Goal: Find specific page/section: Find specific page/section

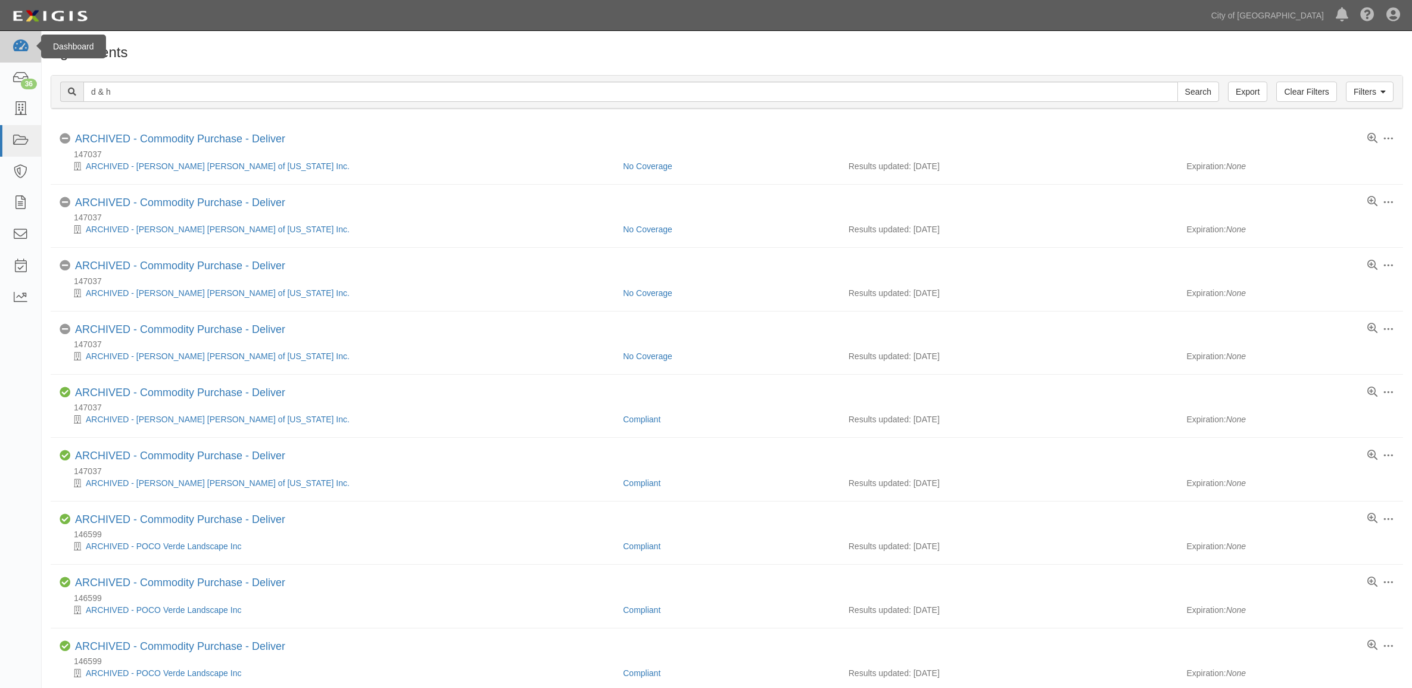
scroll to position [810, 0]
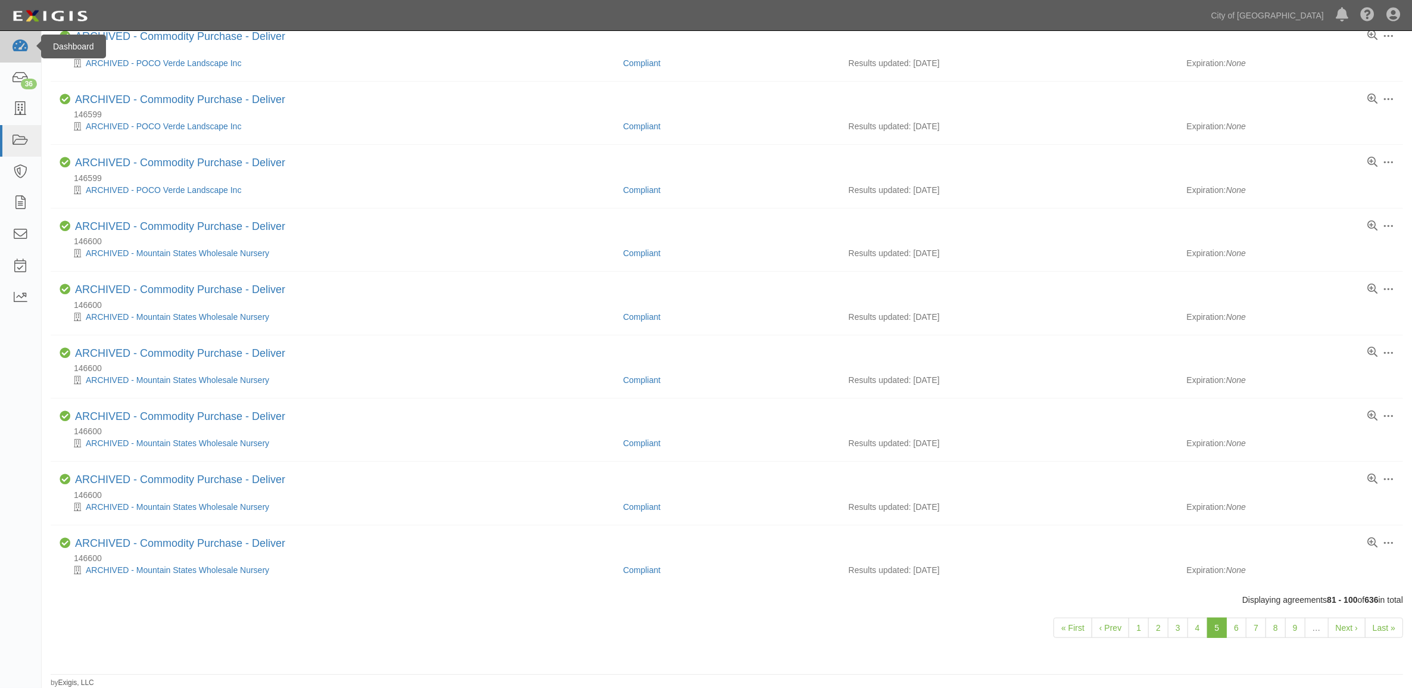
click at [17, 58] on link at bounding box center [20, 47] width 41 height 32
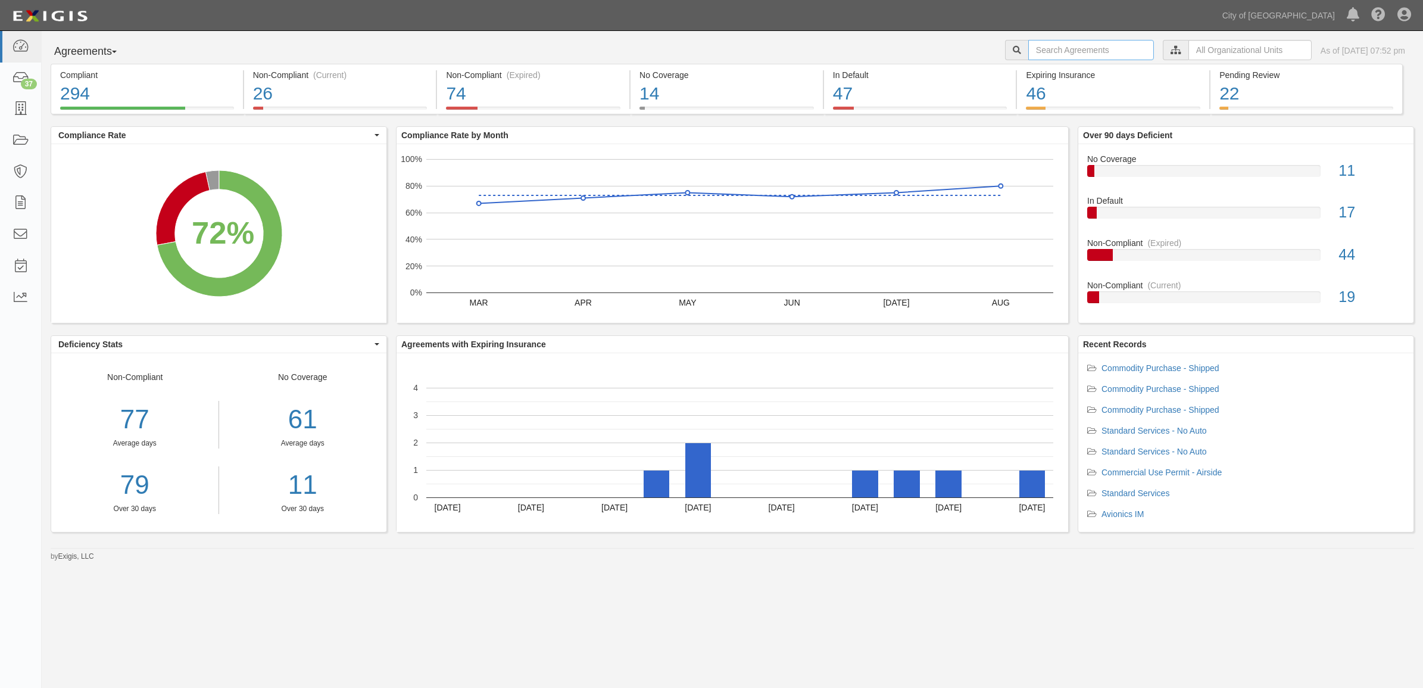
click at [1048, 48] on input "text" at bounding box center [1091, 50] width 126 height 20
type input "158201"
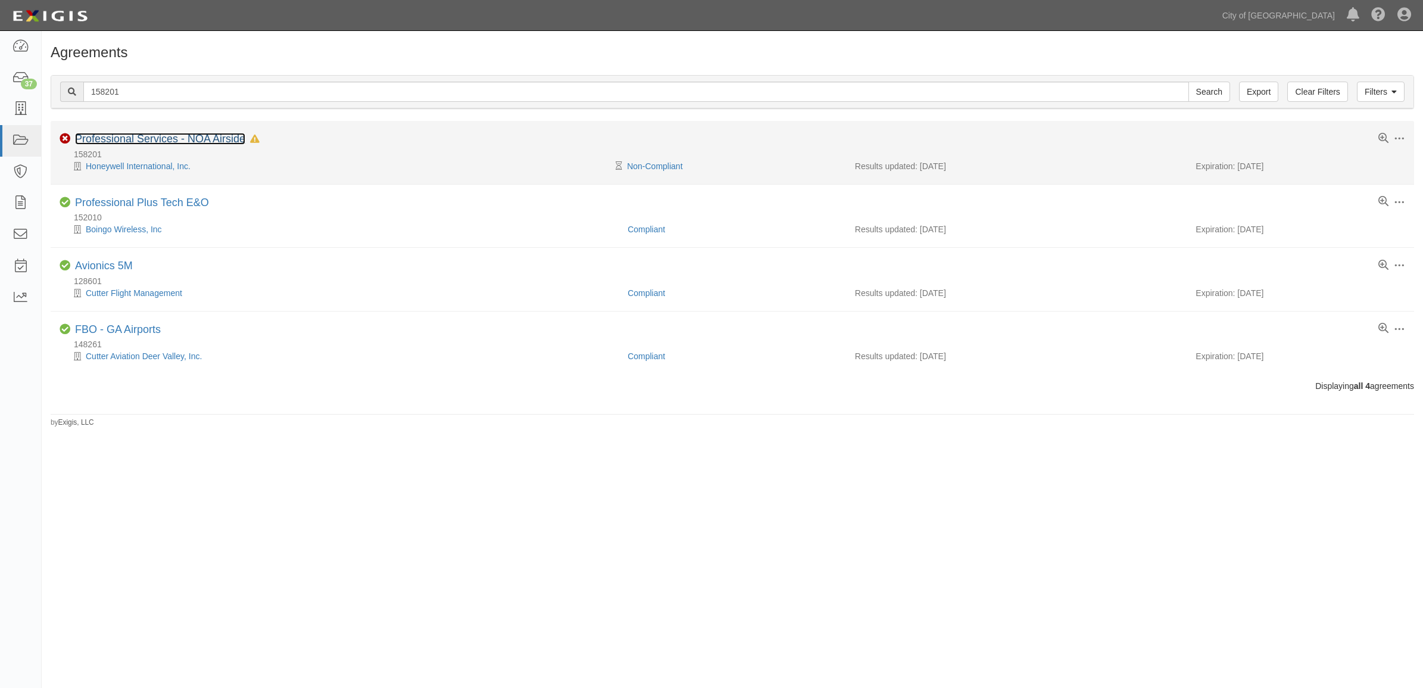
click at [218, 137] on link "Professional Services - NOA Airside" at bounding box center [160, 139] width 170 height 12
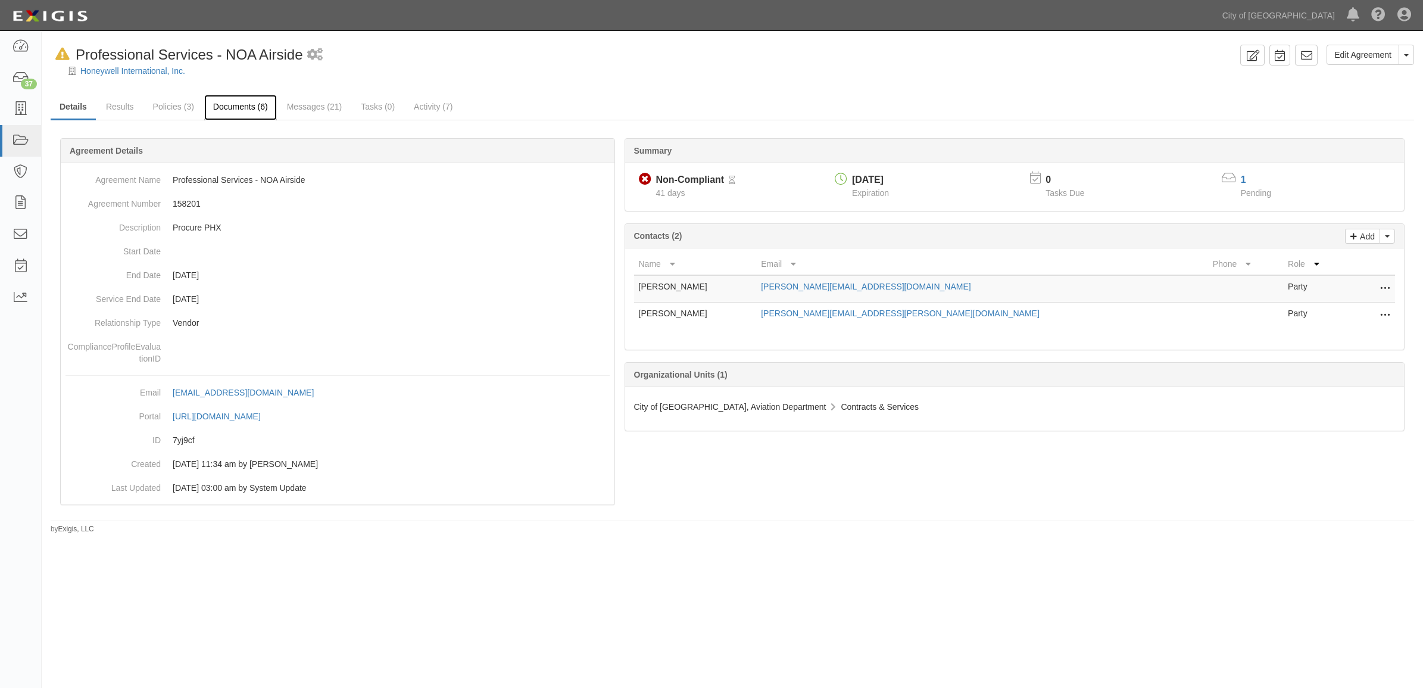
click at [233, 100] on link "Documents (6)" at bounding box center [240, 108] width 73 height 26
